Goal: Book appointment/travel/reservation

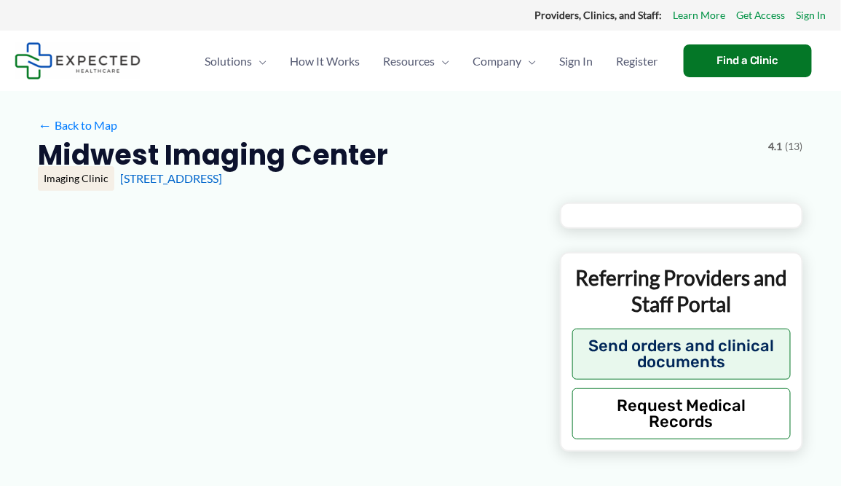
type input "**********"
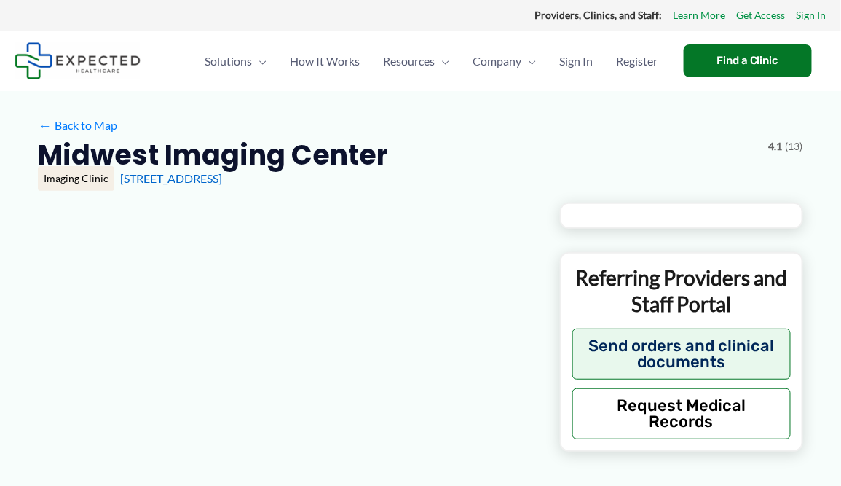
type input "**********"
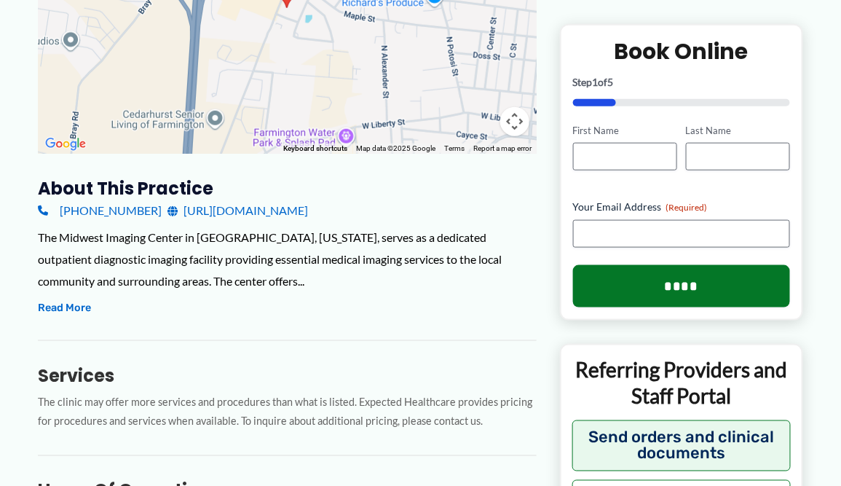
scroll to position [219, 0]
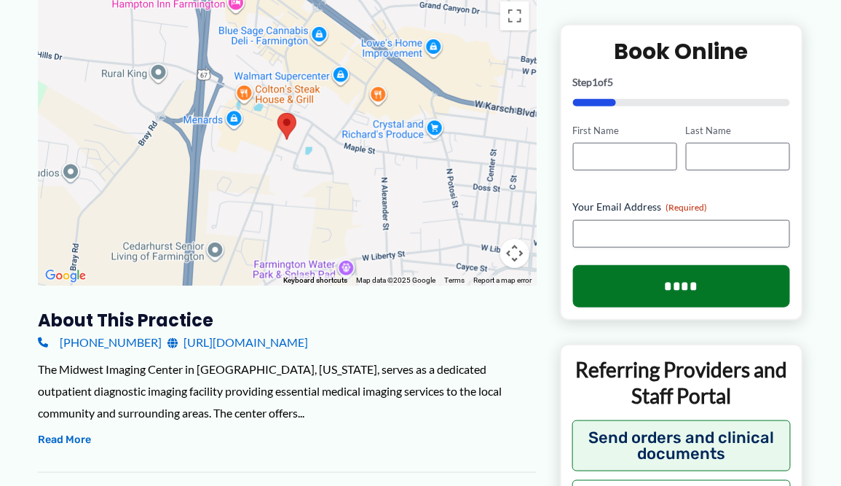
click at [272, 340] on link "[URL][DOMAIN_NAME]" at bounding box center [238, 342] width 141 height 22
